Goal: Task Accomplishment & Management: Manage account settings

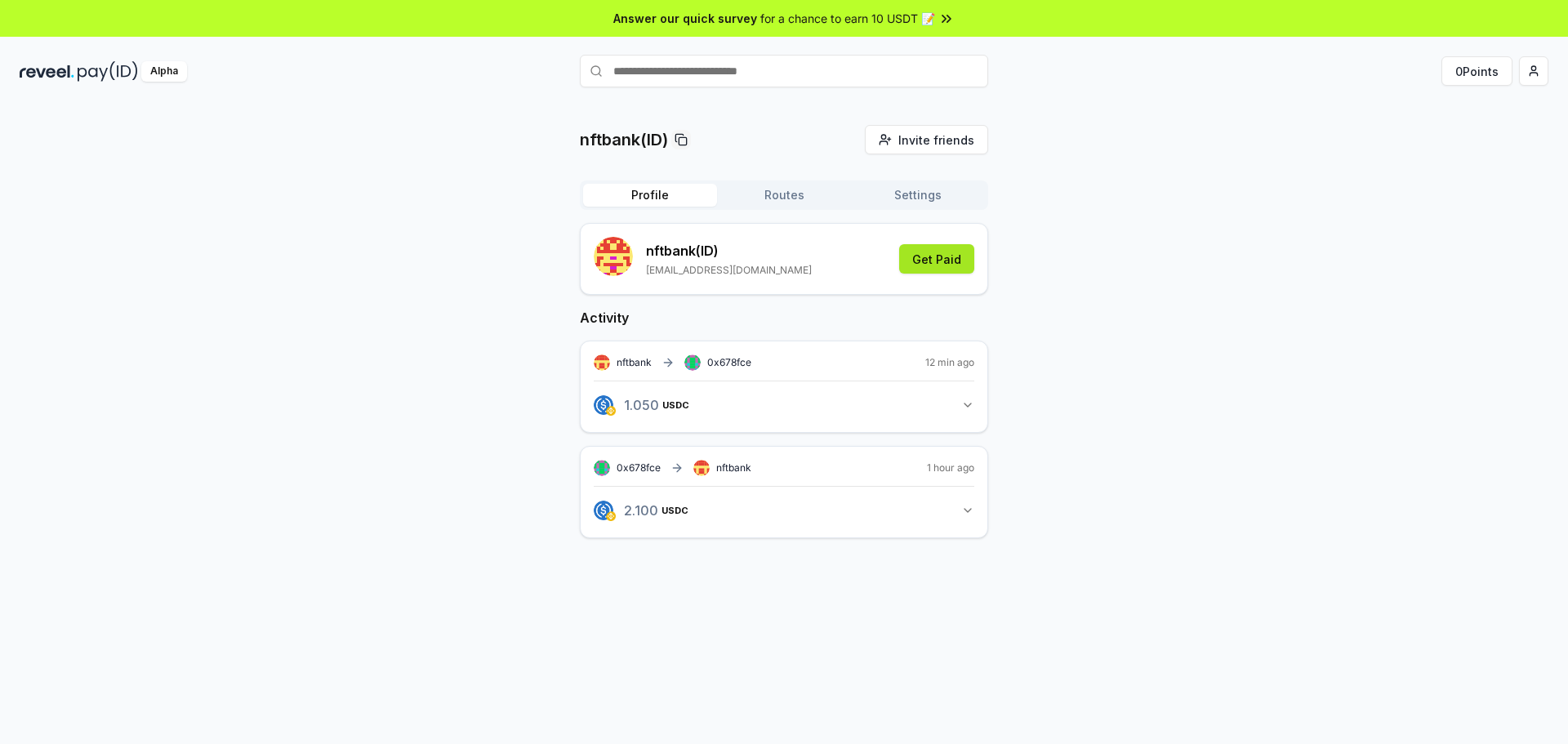
click at [928, 259] on button "Get Paid" at bounding box center [936, 259] width 75 height 30
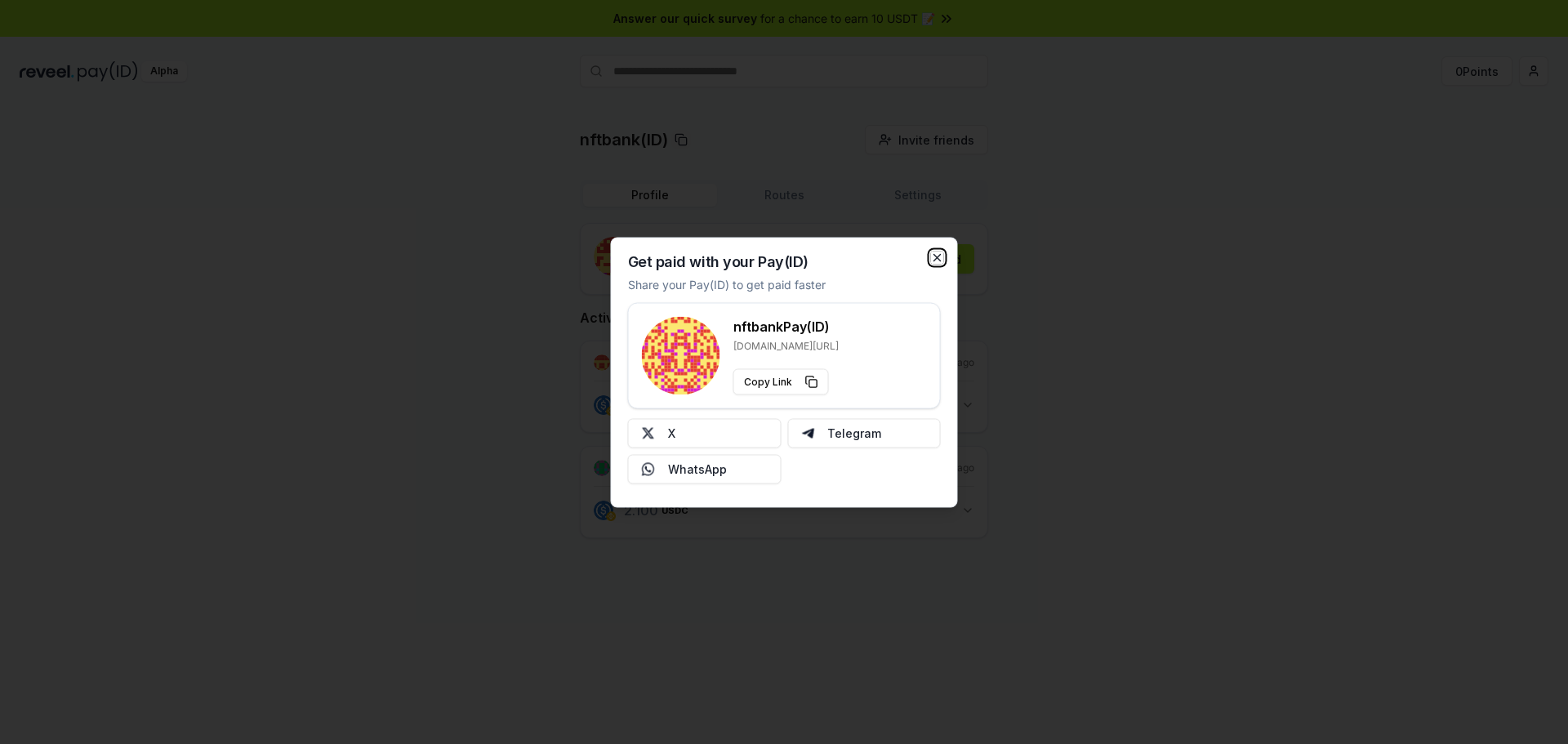
click at [932, 257] on icon "button" at bounding box center [937, 257] width 13 height 13
